Goal: Find specific page/section: Find specific page/section

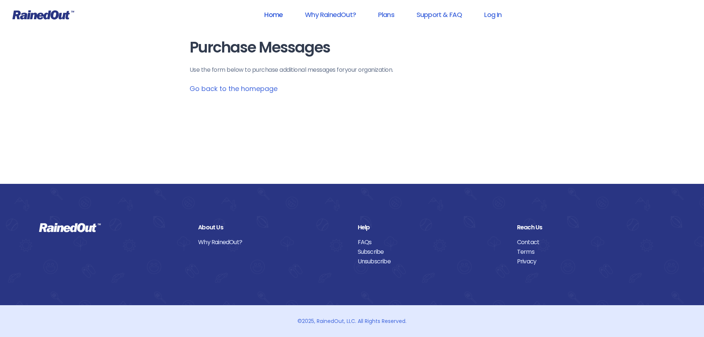
click at [271, 13] on link "Home" at bounding box center [274, 14] width 38 height 17
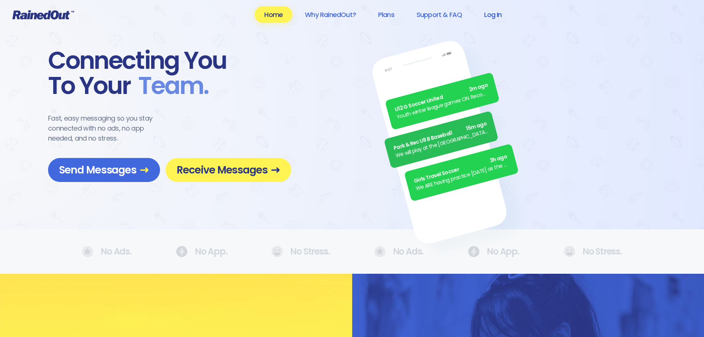
click at [491, 14] on link "Log In" at bounding box center [493, 14] width 37 height 17
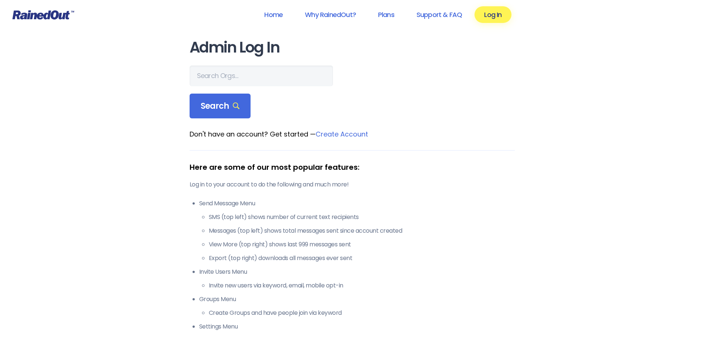
click at [189, 79] on div "Admin Log In Search Don't have an account? Get started — Create Account Here ar…" at bounding box center [352, 215] width 355 height 430
click at [202, 78] on input "text" at bounding box center [261, 75] width 143 height 21
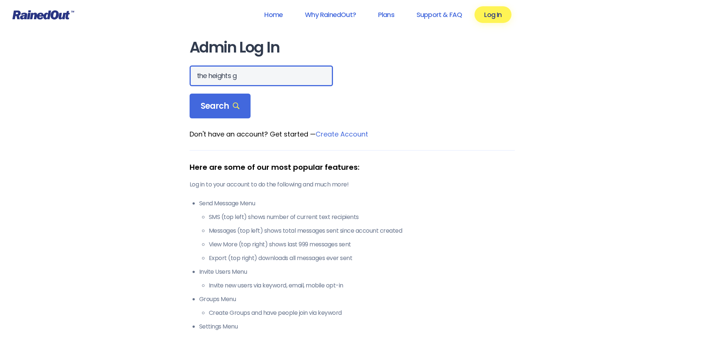
type input "the heights g"
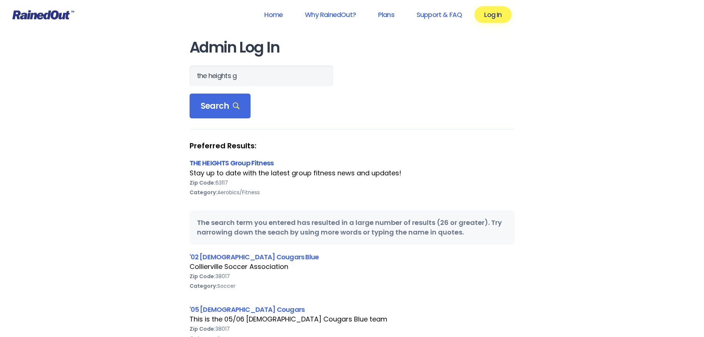
click at [248, 163] on link "THE HEIGHTS Group Fitness" at bounding box center [232, 162] width 84 height 9
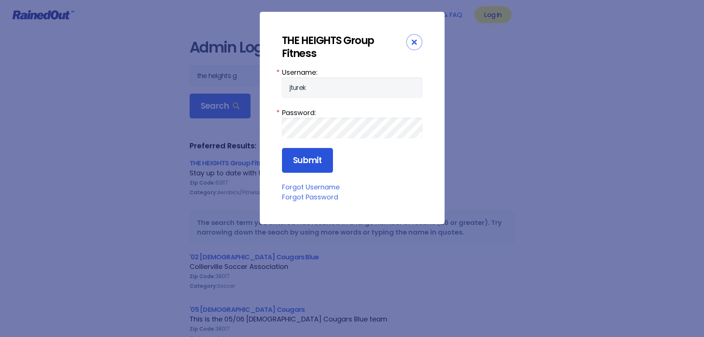
click at [309, 161] on input "Submit" at bounding box center [307, 160] width 51 height 25
